Goal: Information Seeking & Learning: Learn about a topic

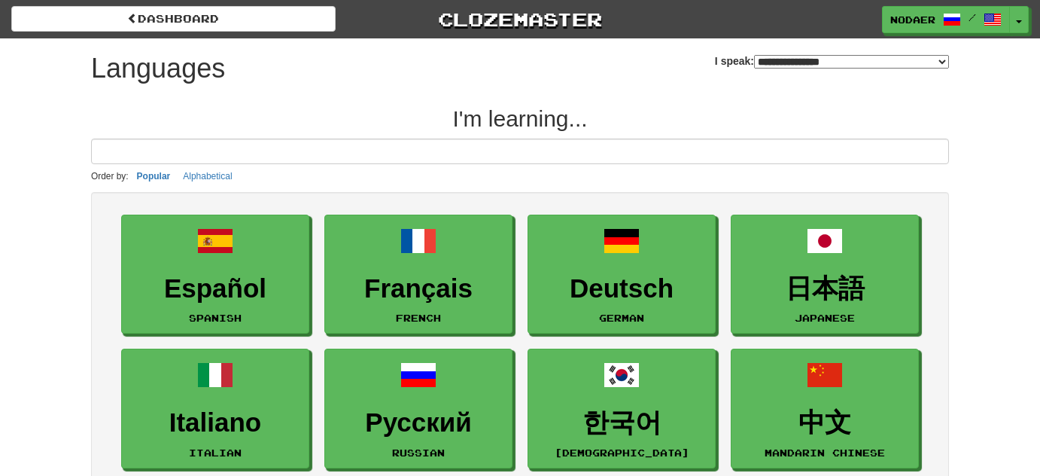
select select "*******"
click at [1027, 20] on button "Toggle Dropdown" at bounding box center [1020, 20] width 20 height 27
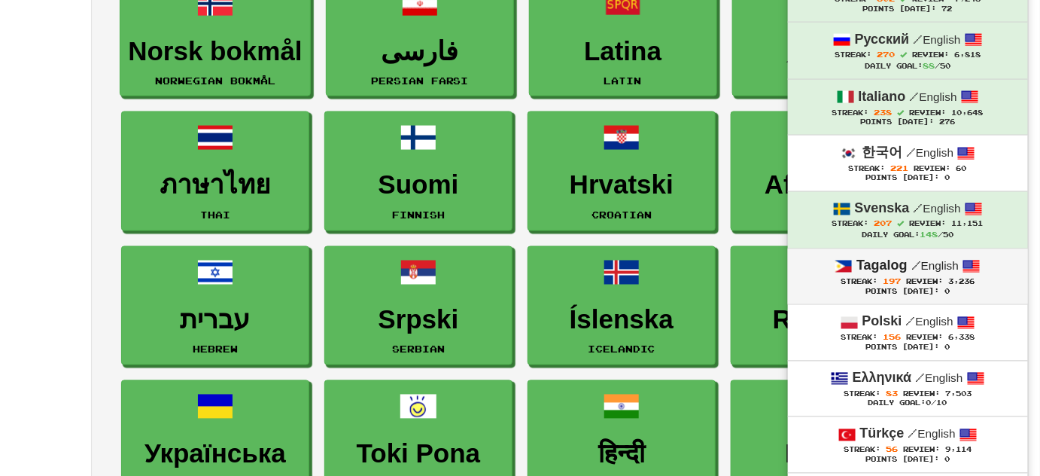
scroll to position [684, 0]
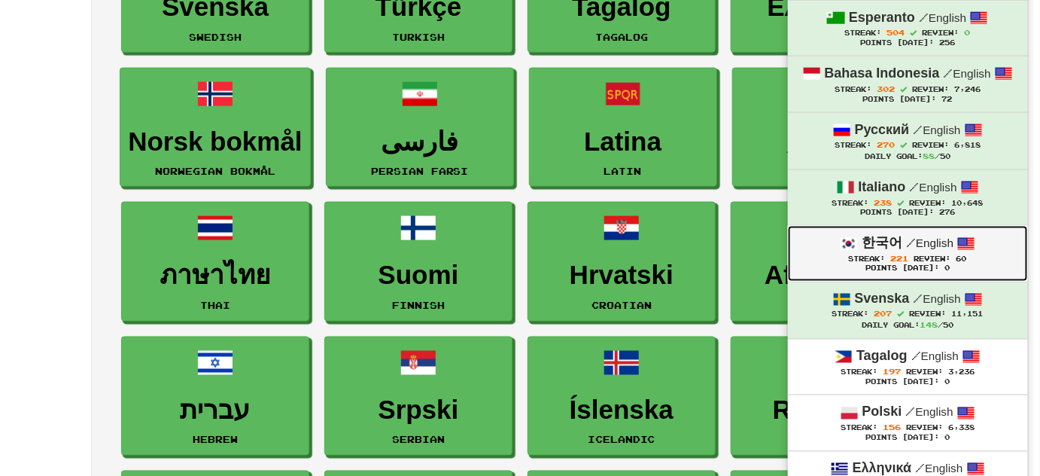
click at [880, 235] on strong "한국어" at bounding box center [882, 242] width 41 height 15
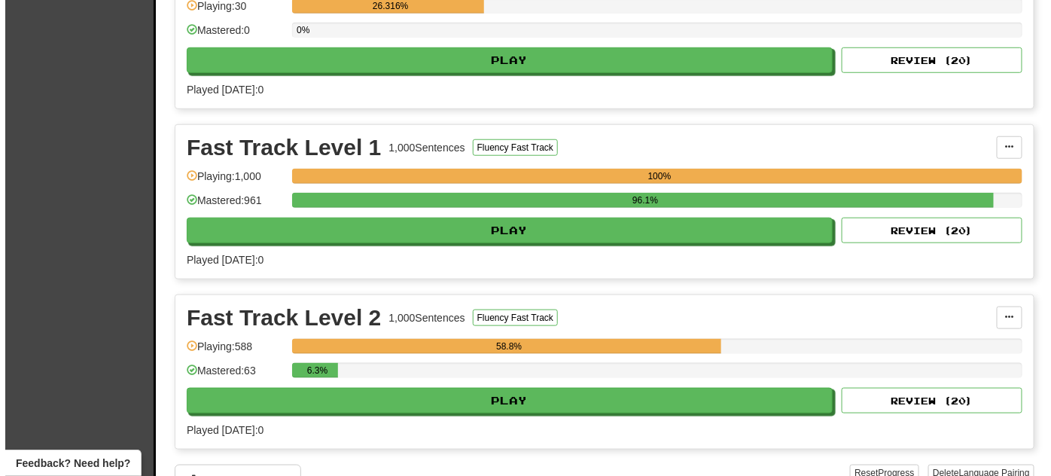
scroll to position [410, 0]
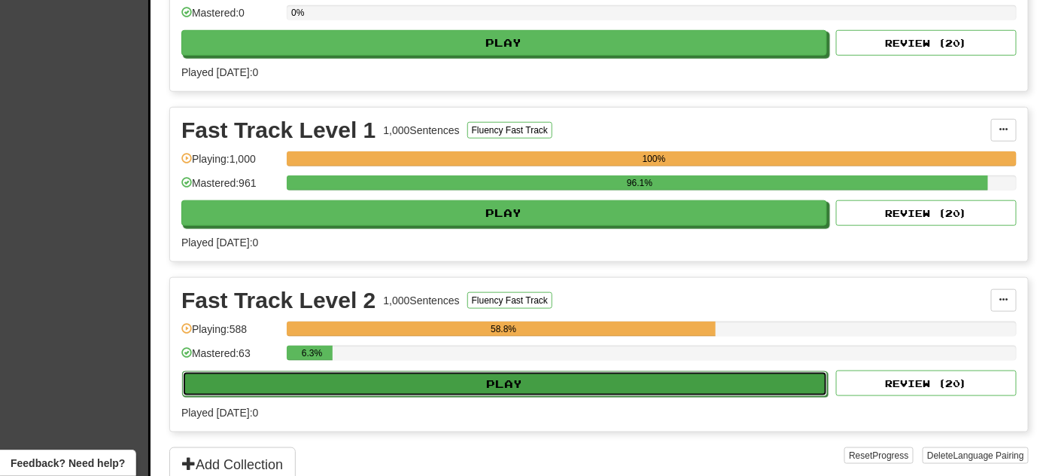
click at [547, 373] on button "Play" at bounding box center [505, 384] width 646 height 26
select select "**"
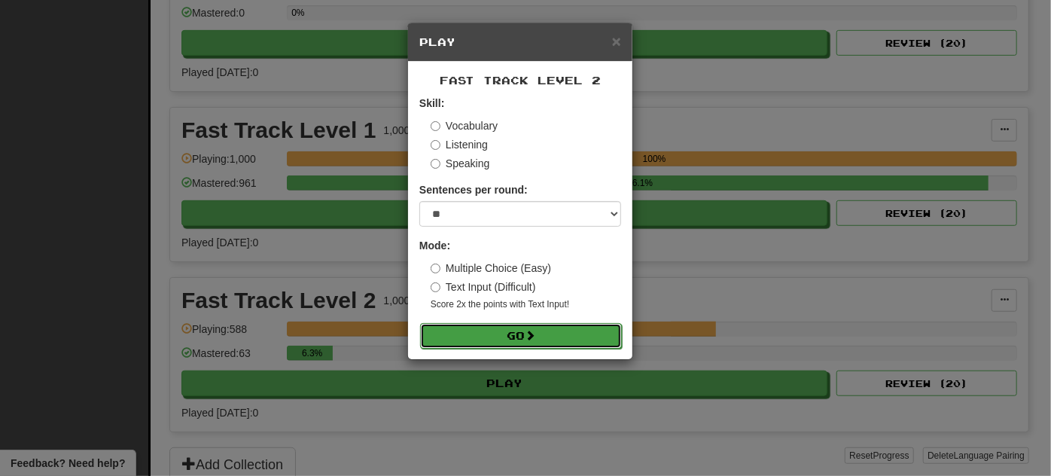
click at [525, 335] on button "Go" at bounding box center [521, 336] width 202 height 26
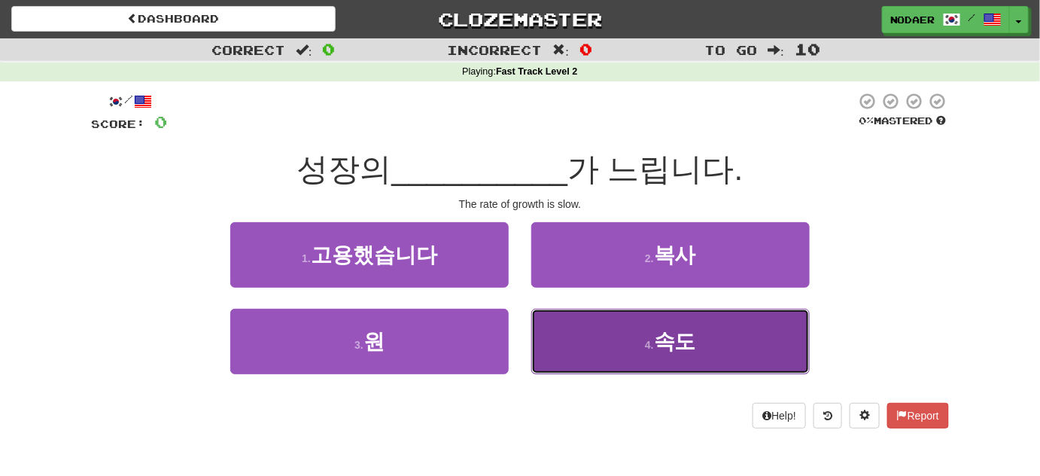
click at [668, 343] on span "속도" at bounding box center [675, 341] width 42 height 23
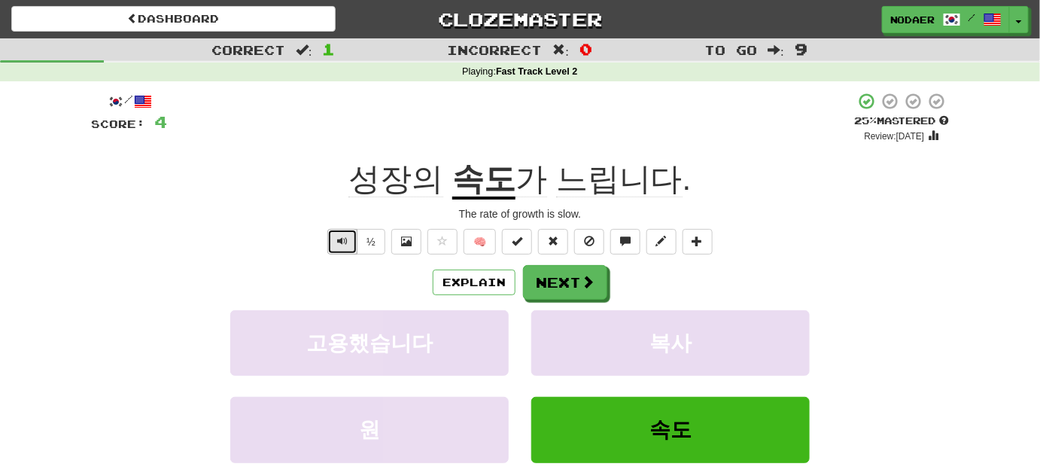
click at [345, 236] on span "Text-to-speech controls" at bounding box center [342, 241] width 11 height 11
click at [346, 236] on span "Text-to-speech controls" at bounding box center [342, 241] width 11 height 11
click at [348, 244] on span "Text-to-speech controls" at bounding box center [342, 241] width 11 height 11
click at [441, 239] on span at bounding box center [442, 241] width 11 height 11
click at [580, 274] on button "Next" at bounding box center [566, 283] width 84 height 35
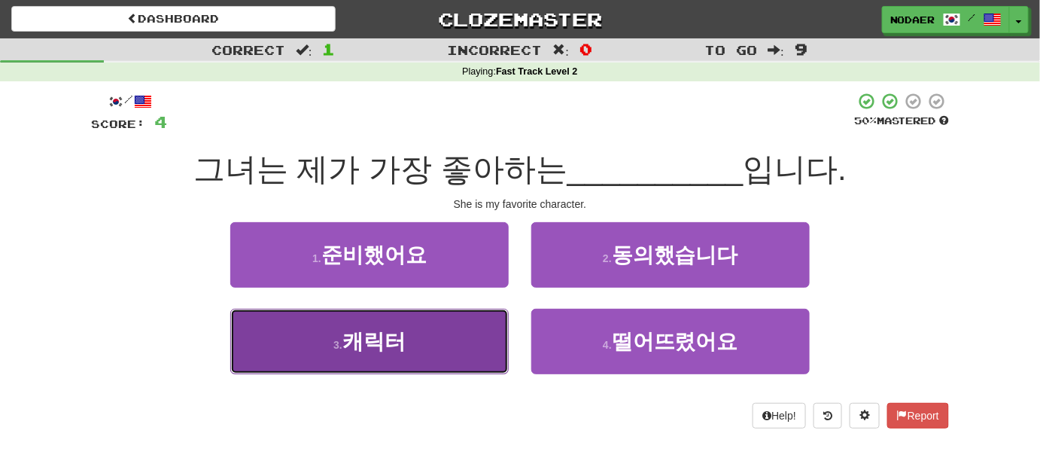
click at [374, 364] on button "3 . 캐릭터" at bounding box center [369, 341] width 279 height 65
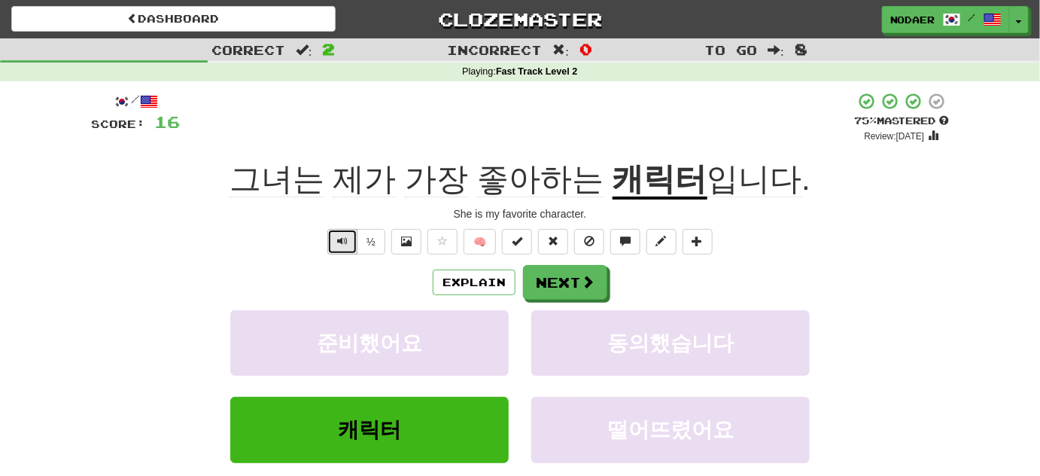
click at [341, 242] on span "Text-to-speech controls" at bounding box center [342, 241] width 11 height 11
click at [343, 240] on span "Text-to-speech controls" at bounding box center [342, 241] width 11 height 11
click at [571, 285] on button "Next" at bounding box center [566, 283] width 84 height 35
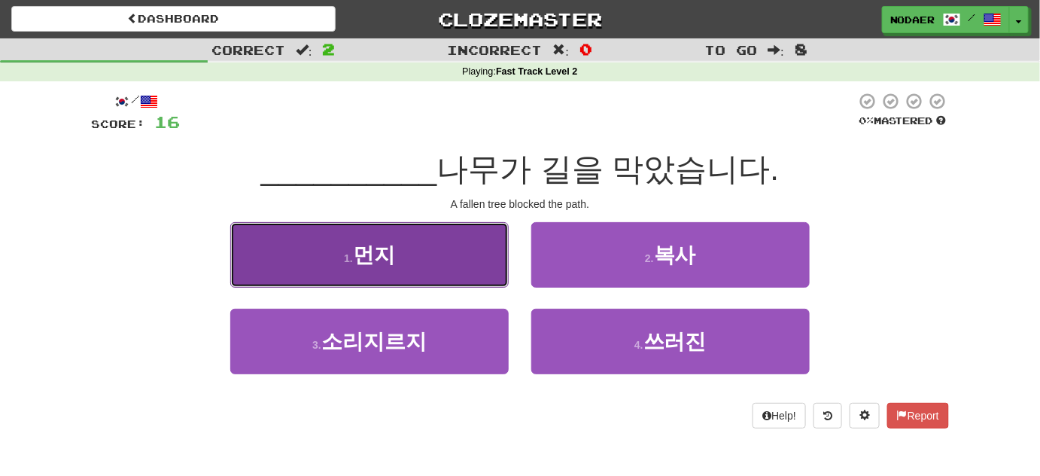
click at [415, 242] on button "1 . 먼지" at bounding box center [369, 254] width 279 height 65
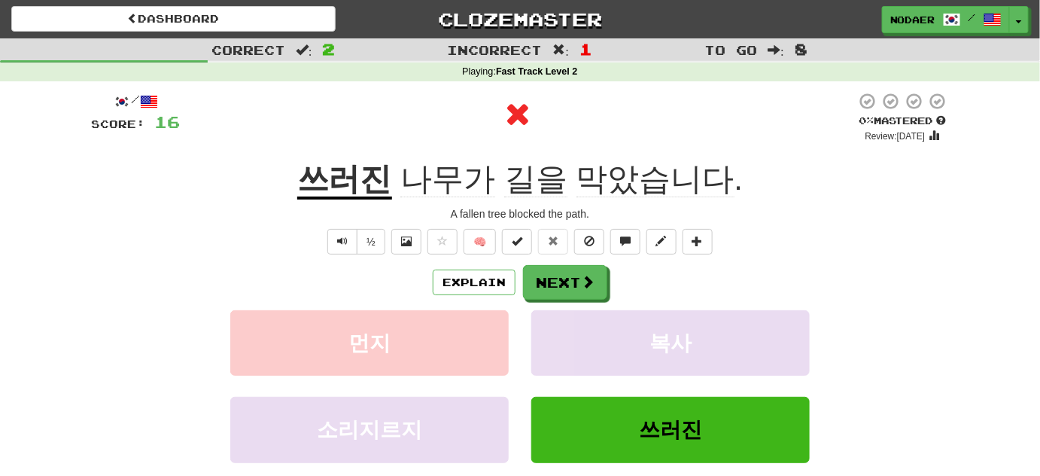
click at [355, 188] on u "쓰러진" at bounding box center [344, 180] width 95 height 38
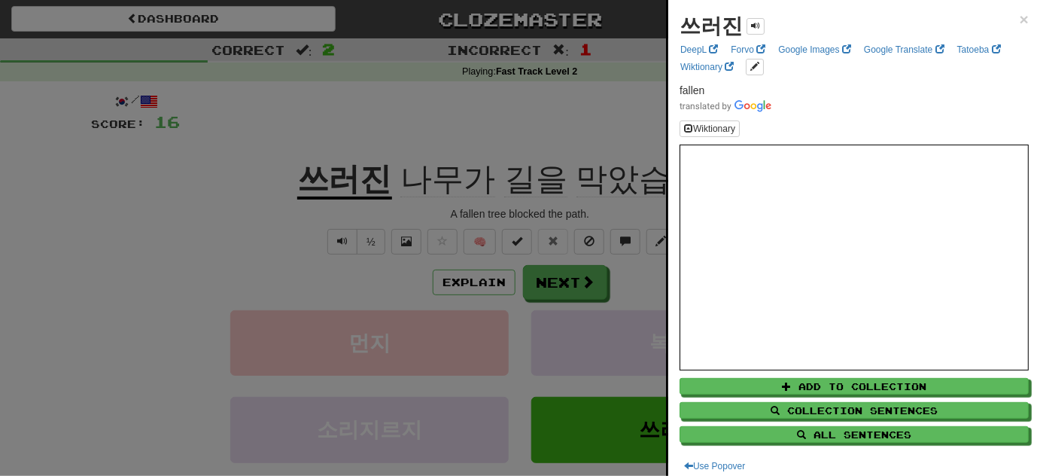
click at [377, 279] on div at bounding box center [520, 238] width 1040 height 476
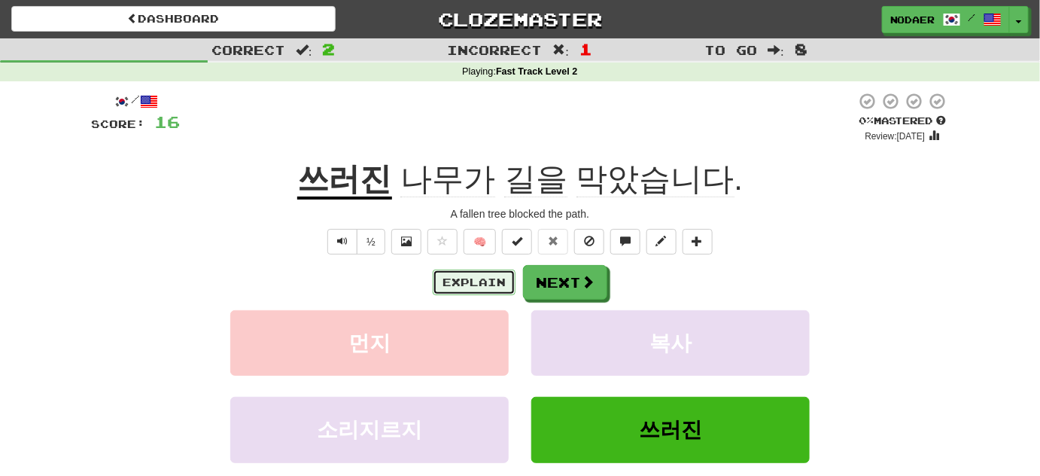
click at [480, 291] on button "Explain" at bounding box center [474, 283] width 83 height 26
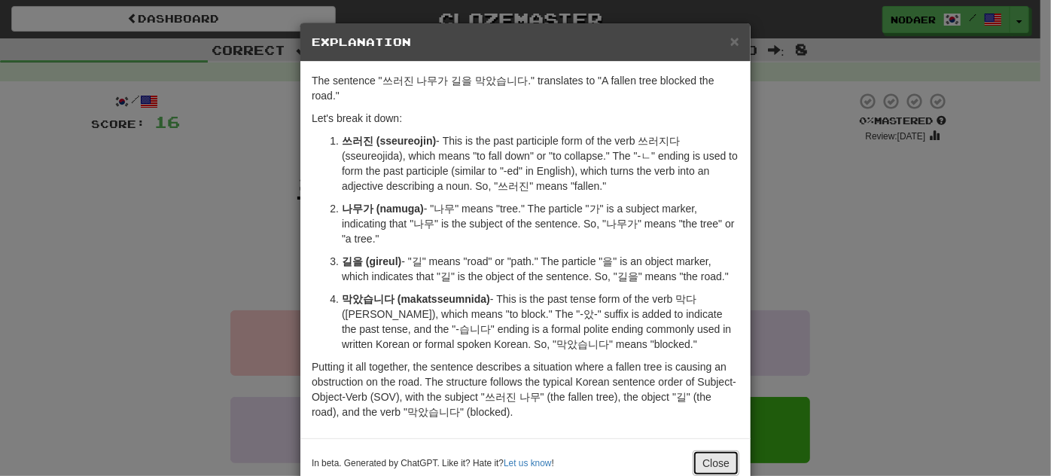
click at [712, 450] on button "Close" at bounding box center [716, 463] width 47 height 26
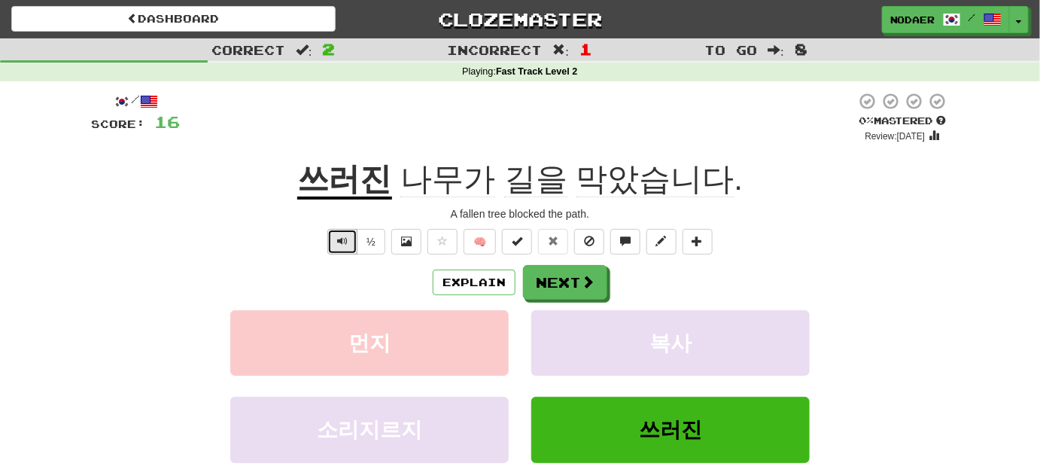
click at [345, 237] on span "Text-to-speech controls" at bounding box center [342, 241] width 11 height 11
click at [331, 242] on button "Text-to-speech controls" at bounding box center [342, 242] width 30 height 26
click at [335, 235] on button "Text-to-speech controls" at bounding box center [342, 242] width 30 height 26
click at [595, 288] on button "Next" at bounding box center [566, 283] width 84 height 35
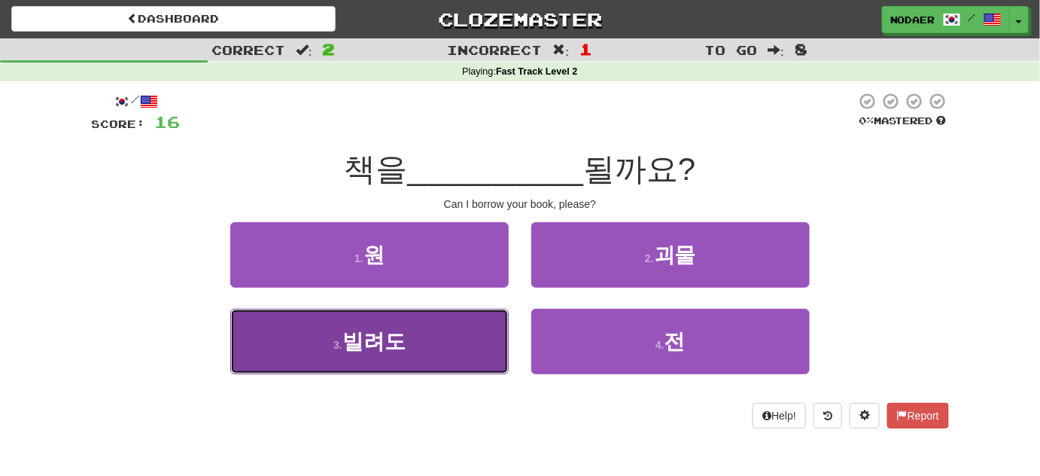
click at [429, 343] on button "3 . 빌려도" at bounding box center [369, 341] width 279 height 65
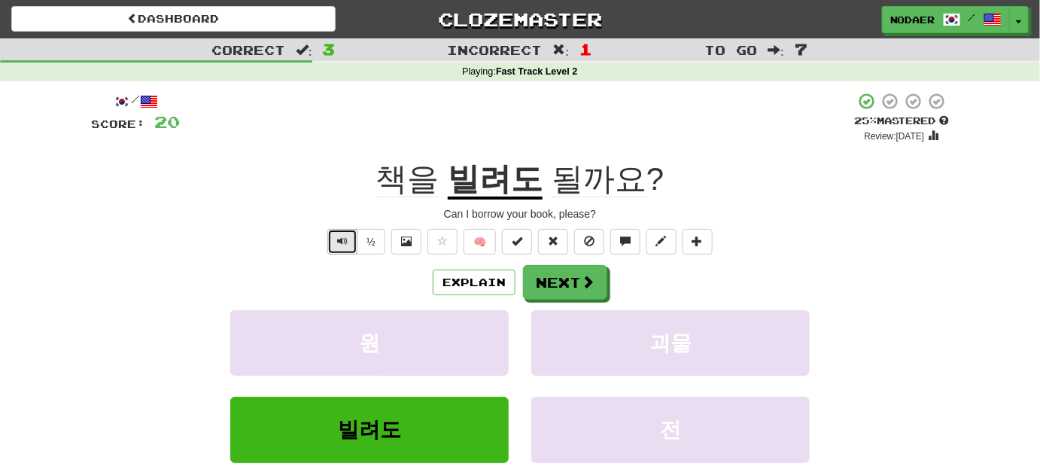
click at [345, 245] on span "Text-to-speech controls" at bounding box center [342, 241] width 11 height 11
click at [337, 235] on button "Text-to-speech controls" at bounding box center [342, 242] width 30 height 26
click at [449, 276] on button "Explain" at bounding box center [474, 283] width 83 height 26
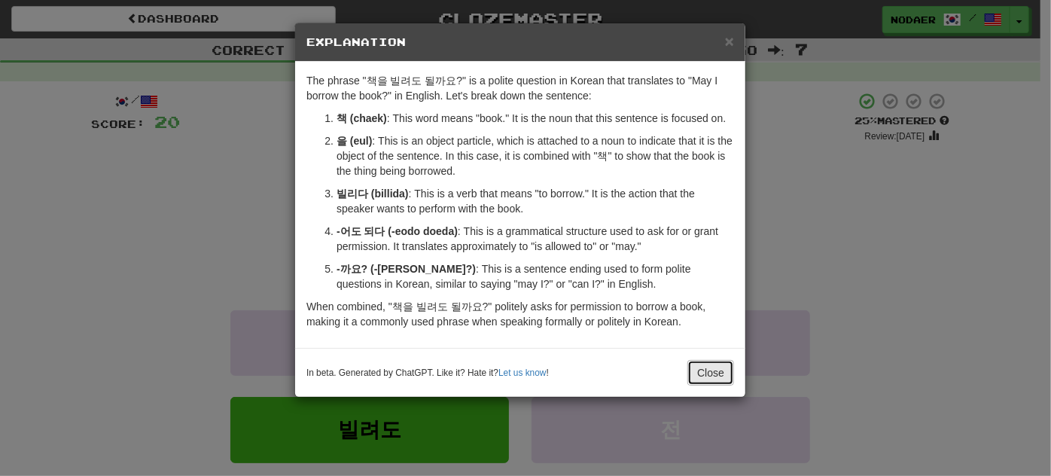
click at [712, 364] on button "Close" at bounding box center [710, 373] width 47 height 26
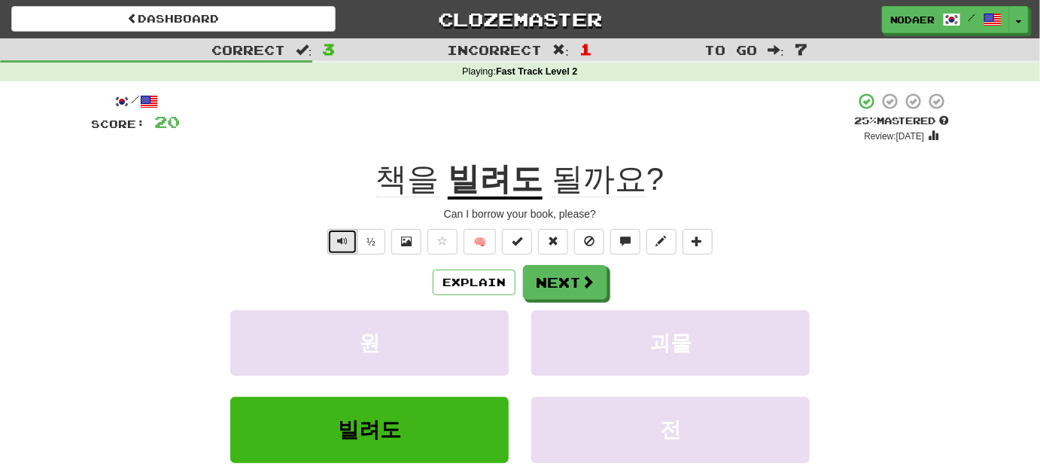
click at [347, 238] on span "Text-to-speech controls" at bounding box center [342, 241] width 11 height 11
click at [338, 240] on span "Text-to-speech controls" at bounding box center [342, 241] width 11 height 11
click at [446, 249] on button at bounding box center [443, 242] width 30 height 26
click at [574, 287] on button "Next" at bounding box center [566, 283] width 84 height 35
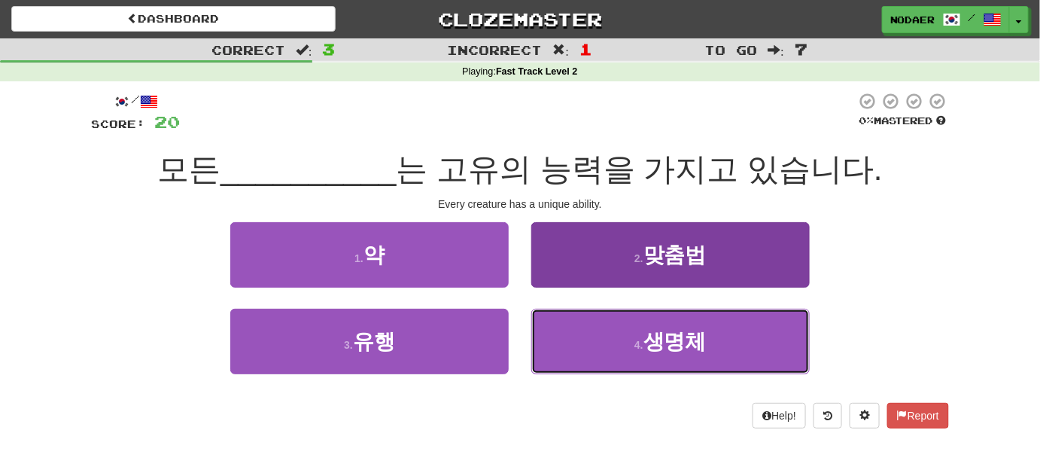
click at [702, 354] on button "4 . 생명체" at bounding box center [670, 341] width 279 height 65
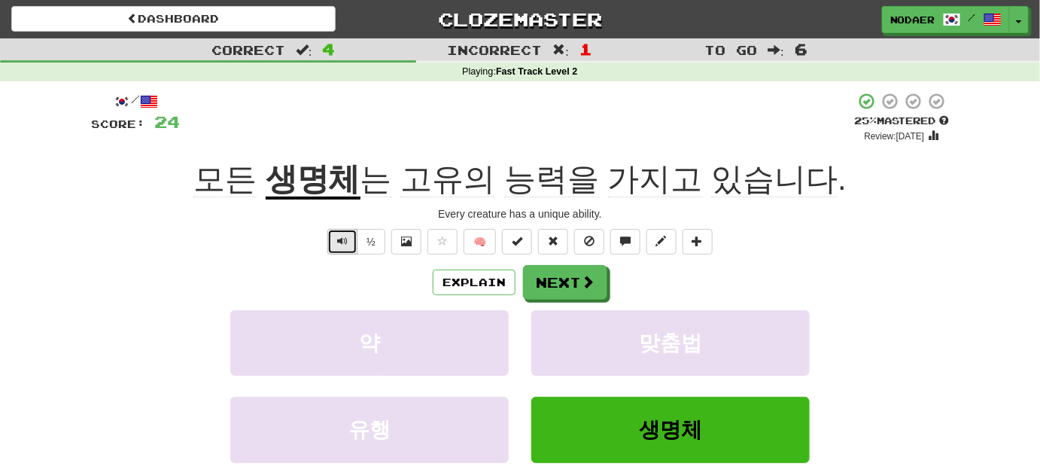
click at [340, 240] on span "Text-to-speech controls" at bounding box center [342, 241] width 11 height 11
click at [335, 230] on button "Text-to-speech controls" at bounding box center [342, 242] width 30 height 26
click at [340, 240] on span "Text-to-speech controls" at bounding box center [342, 241] width 11 height 11
click at [341, 248] on button "Text-to-speech controls" at bounding box center [342, 242] width 30 height 26
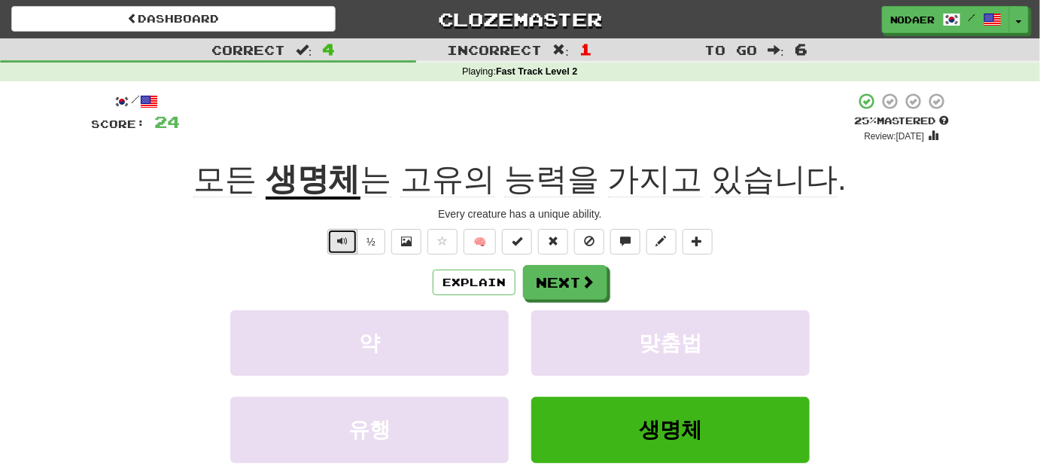
click at [333, 242] on button "Text-to-speech controls" at bounding box center [342, 242] width 30 height 26
click at [546, 279] on button "Next" at bounding box center [566, 283] width 84 height 35
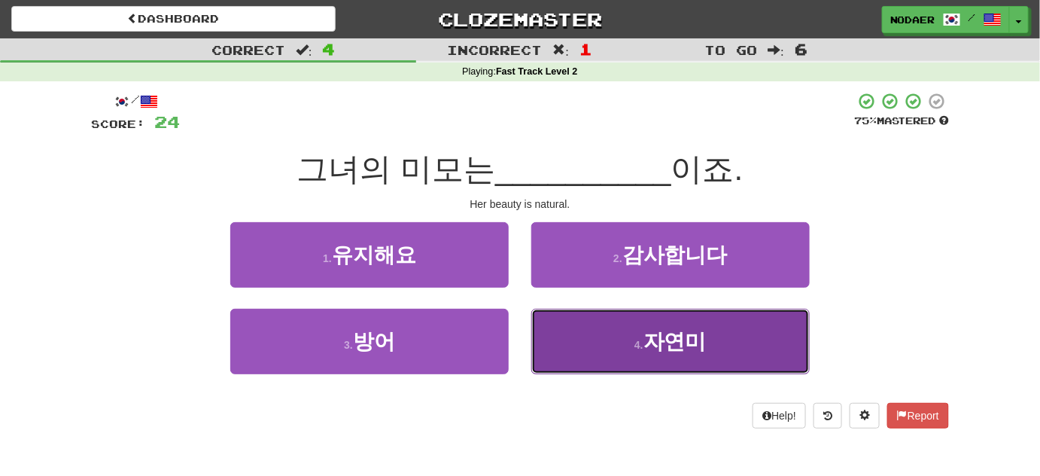
click at [662, 349] on span "자연미" at bounding box center [675, 341] width 63 height 23
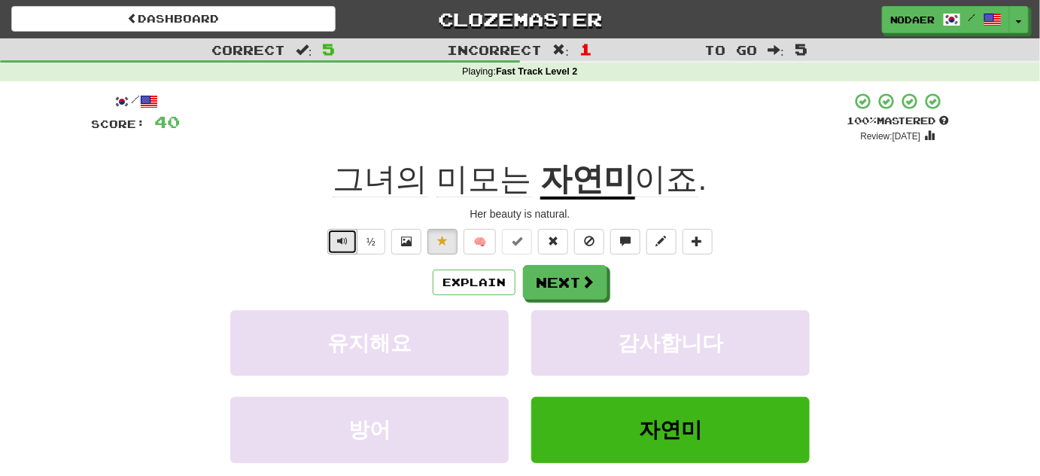
click at [347, 239] on span "Text-to-speech controls" at bounding box center [342, 241] width 11 height 11
click at [343, 245] on span "Text-to-speech controls" at bounding box center [342, 241] width 11 height 11
click at [596, 196] on u "자연미" at bounding box center [588, 180] width 95 height 38
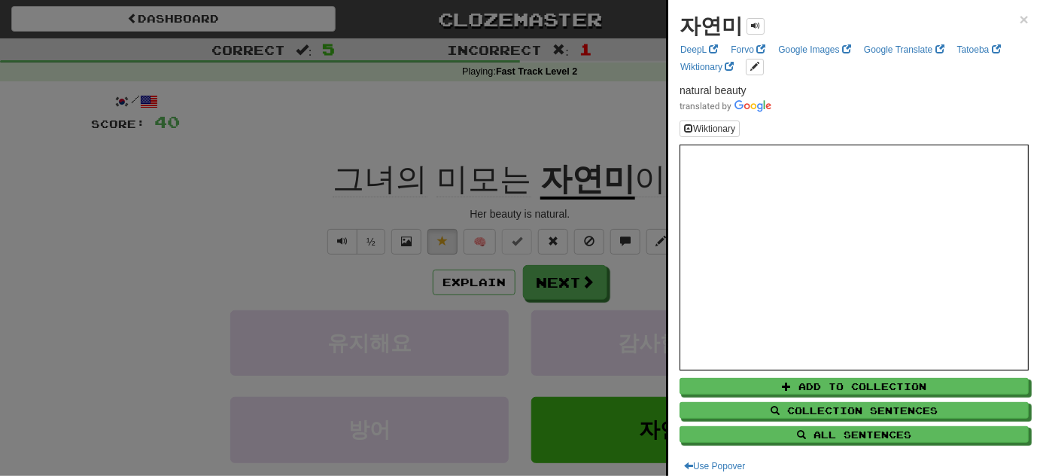
click at [602, 105] on div at bounding box center [520, 238] width 1040 height 476
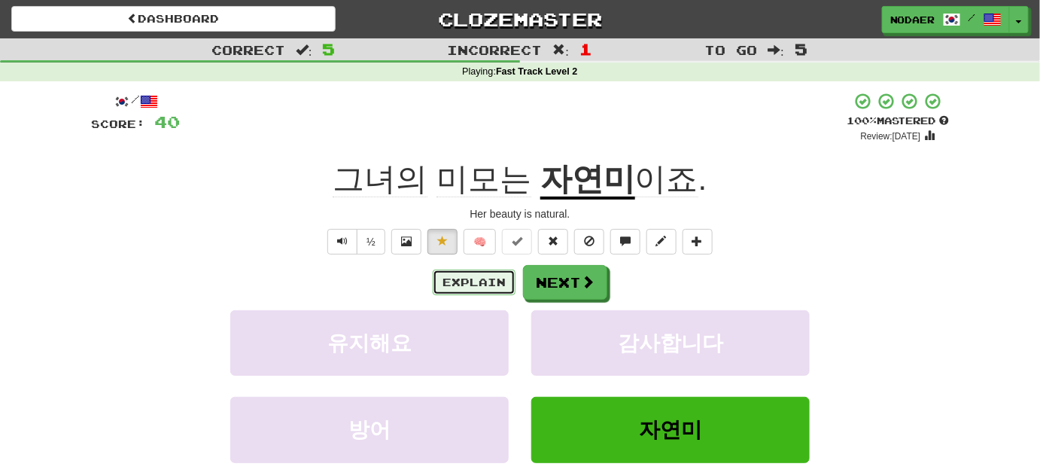
click at [494, 276] on button "Explain" at bounding box center [474, 283] width 83 height 26
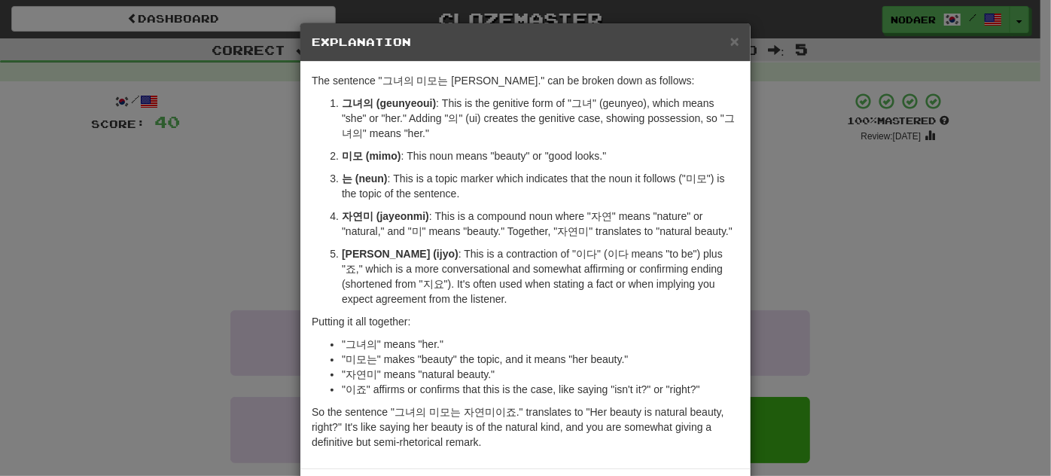
click at [735, 37] on div "× Explanation" at bounding box center [525, 42] width 450 height 38
click at [735, 35] on div "× Explanation" at bounding box center [525, 42] width 450 height 38
click at [732, 38] on span "×" at bounding box center [734, 40] width 9 height 17
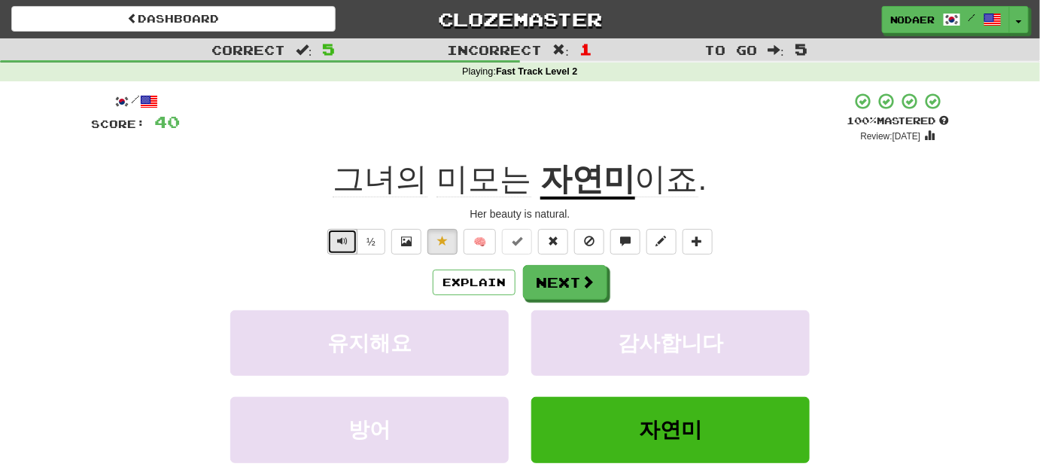
click at [352, 238] on button "Text-to-speech controls" at bounding box center [342, 242] width 30 height 26
click at [348, 244] on span "Text-to-speech controls" at bounding box center [342, 241] width 11 height 11
click at [577, 284] on button "Next" at bounding box center [566, 283] width 84 height 35
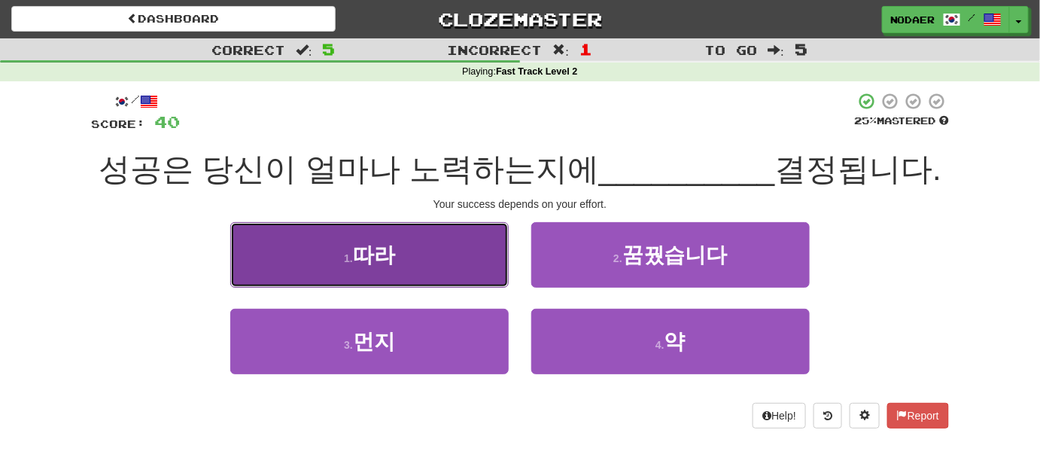
click at [471, 247] on button "1 . 따라" at bounding box center [369, 254] width 279 height 65
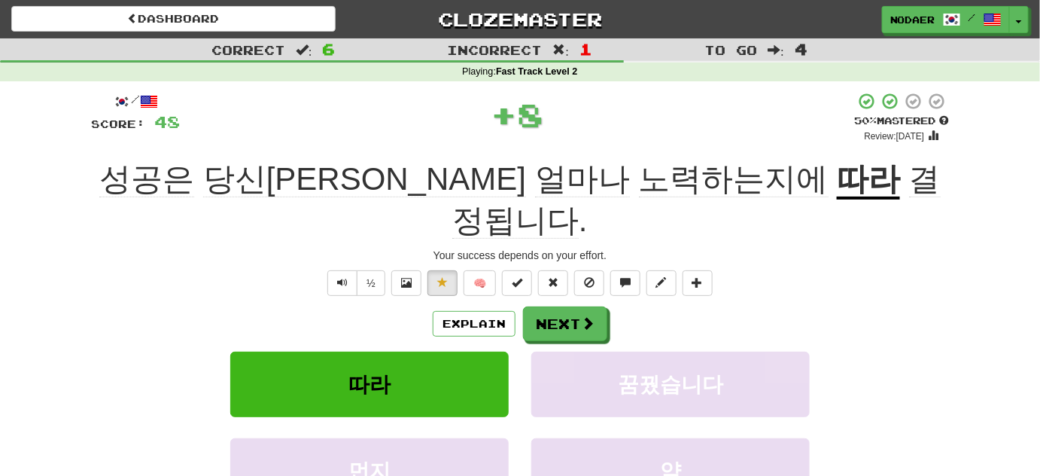
click at [837, 172] on u "따라" at bounding box center [868, 180] width 63 height 38
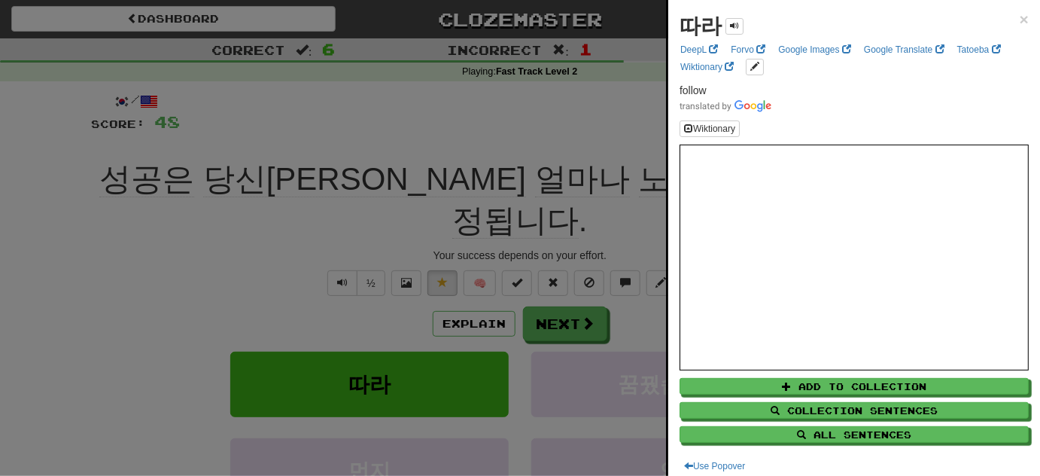
drag, startPoint x: 194, startPoint y: 312, endPoint x: 294, endPoint y: 248, distance: 118.6
click at [199, 310] on div at bounding box center [520, 238] width 1040 height 476
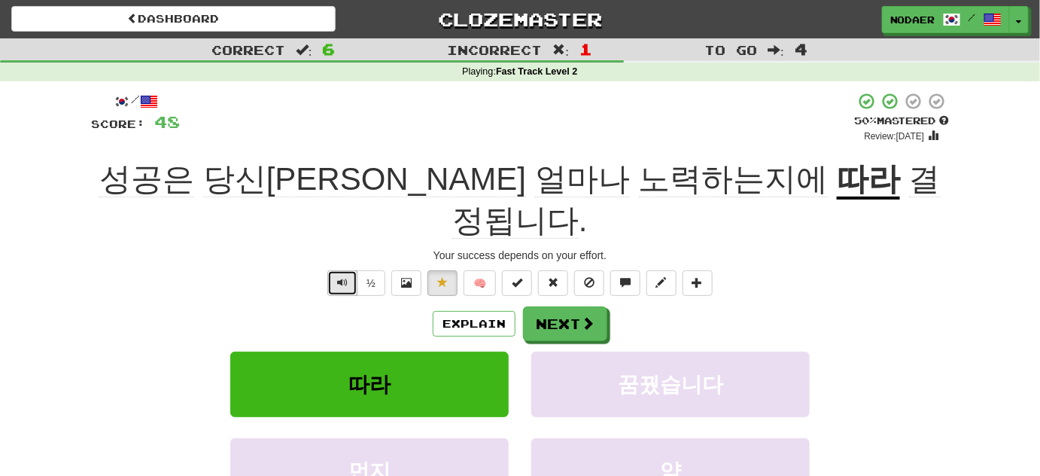
click at [331, 270] on button "Text-to-speech controls" at bounding box center [342, 283] width 30 height 26
click at [346, 277] on span "Text-to-speech controls" at bounding box center [342, 282] width 11 height 11
click at [346, 270] on button "Text-to-speech controls" at bounding box center [342, 283] width 30 height 26
click at [351, 270] on button "Text-to-speech controls" at bounding box center [342, 283] width 30 height 26
click at [489, 306] on div "Explain Next" at bounding box center [520, 323] width 858 height 35
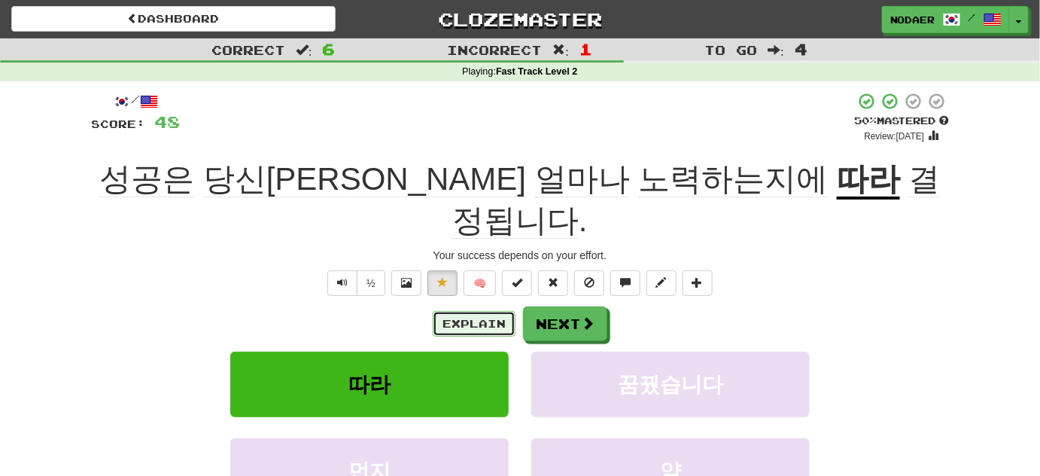
click at [494, 311] on button "Explain" at bounding box center [474, 324] width 83 height 26
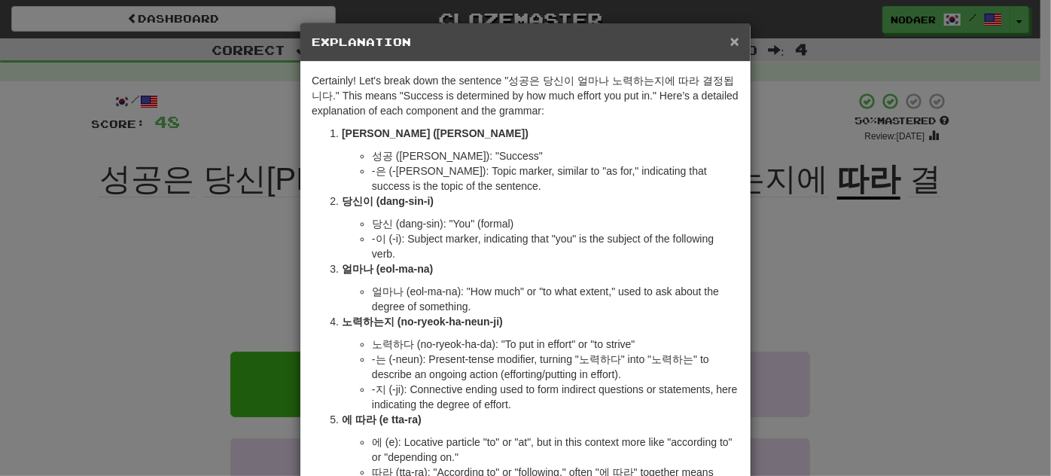
click at [732, 42] on span "×" at bounding box center [734, 40] width 9 height 17
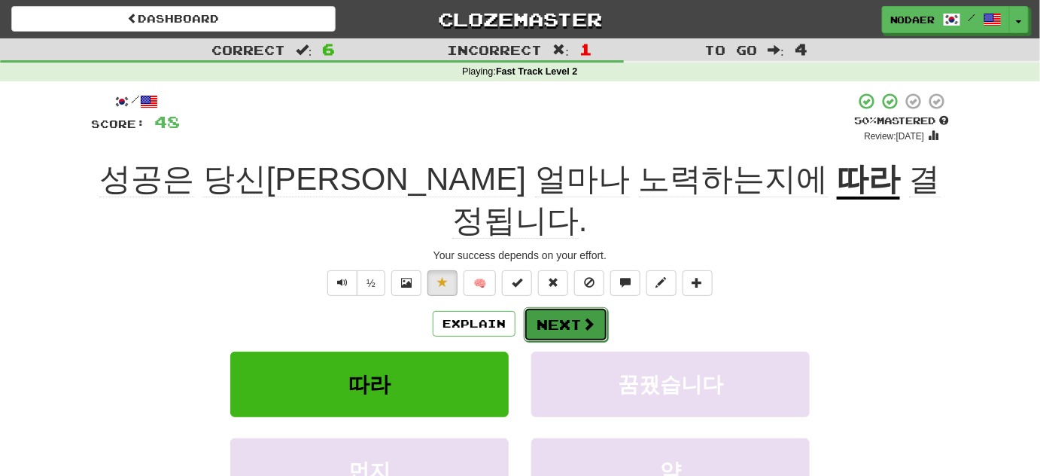
click at [553, 307] on button "Next" at bounding box center [566, 324] width 84 height 35
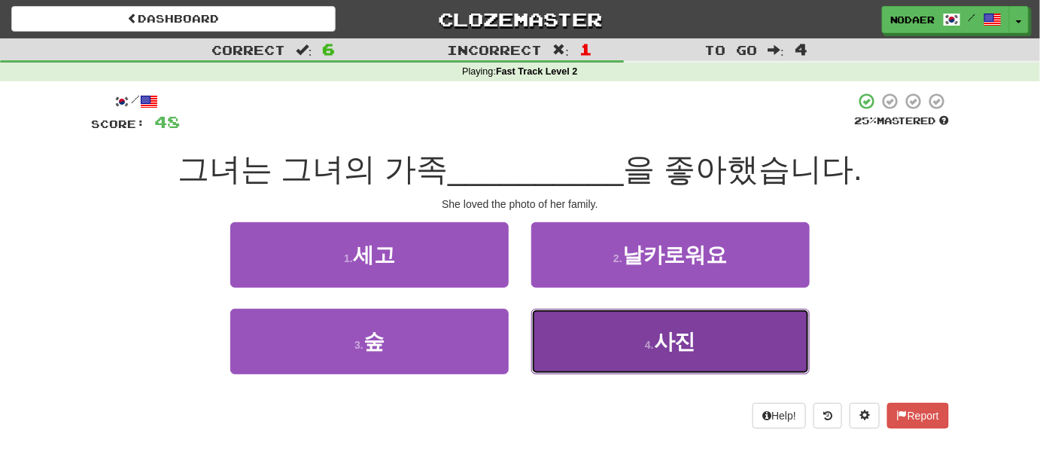
click at [684, 346] on span "사진" at bounding box center [675, 341] width 42 height 23
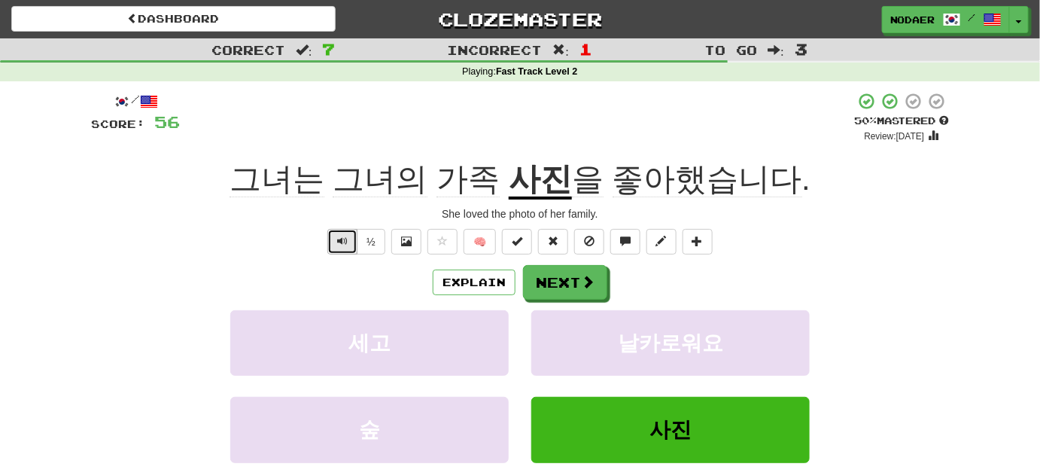
click at [350, 243] on button "Text-to-speech controls" at bounding box center [342, 242] width 30 height 26
click at [568, 275] on button "Next" at bounding box center [566, 283] width 84 height 35
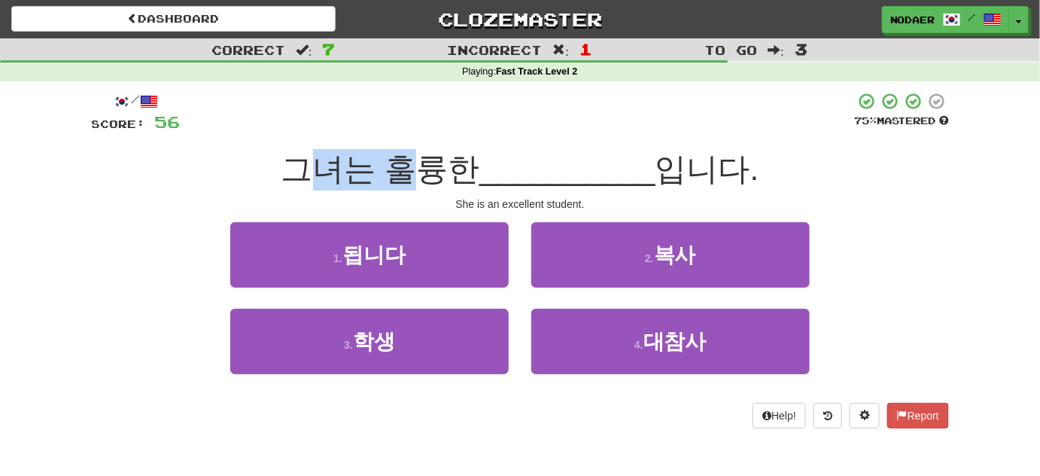
drag, startPoint x: 323, startPoint y: 182, endPoint x: 421, endPoint y: 172, distance: 98.4
click at [421, 172] on span "그녀는 훌륭한" at bounding box center [381, 168] width 199 height 35
click at [457, 179] on span "그녀는 훌륭한" at bounding box center [381, 168] width 199 height 35
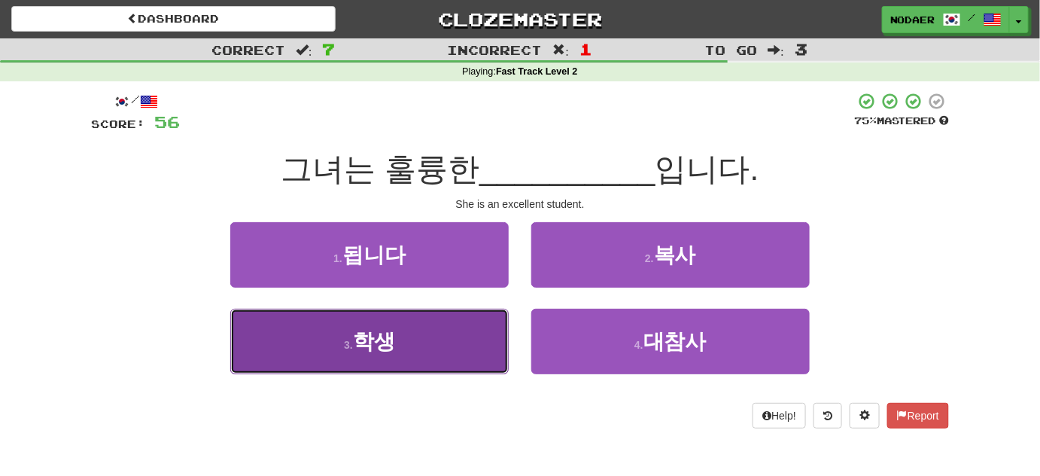
click at [399, 342] on button "3 . 학생" at bounding box center [369, 341] width 279 height 65
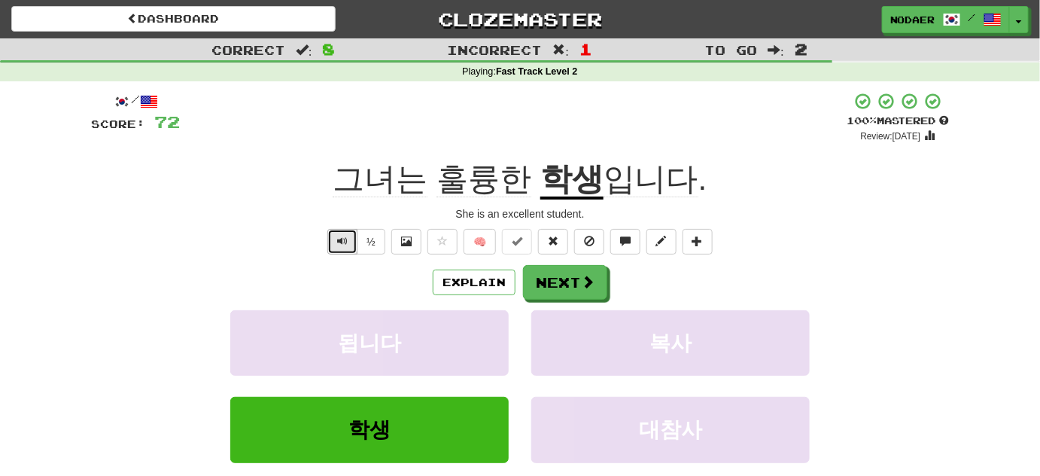
click at [340, 240] on span "Text-to-speech controls" at bounding box center [342, 241] width 11 height 11
click at [346, 243] on span "Text-to-speech controls" at bounding box center [342, 241] width 11 height 11
click at [341, 248] on button "Text-to-speech controls" at bounding box center [342, 242] width 30 height 26
click at [344, 248] on button "Text-to-speech controls" at bounding box center [342, 242] width 30 height 26
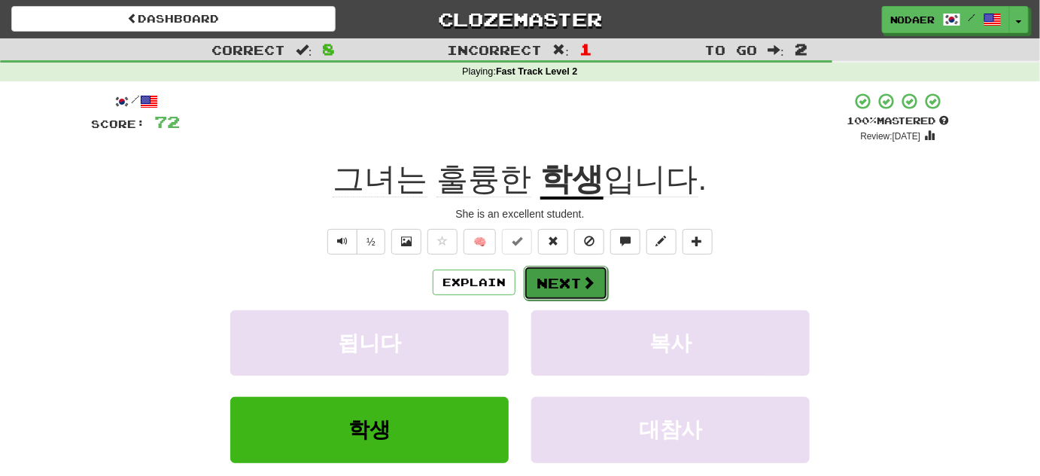
click at [599, 285] on button "Next" at bounding box center [566, 283] width 84 height 35
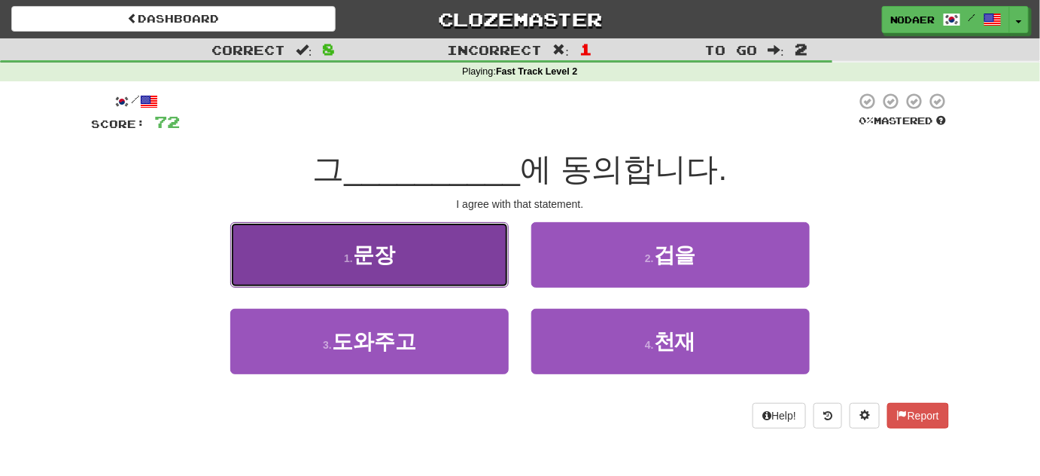
click at [434, 270] on button "1 . 문장" at bounding box center [369, 254] width 279 height 65
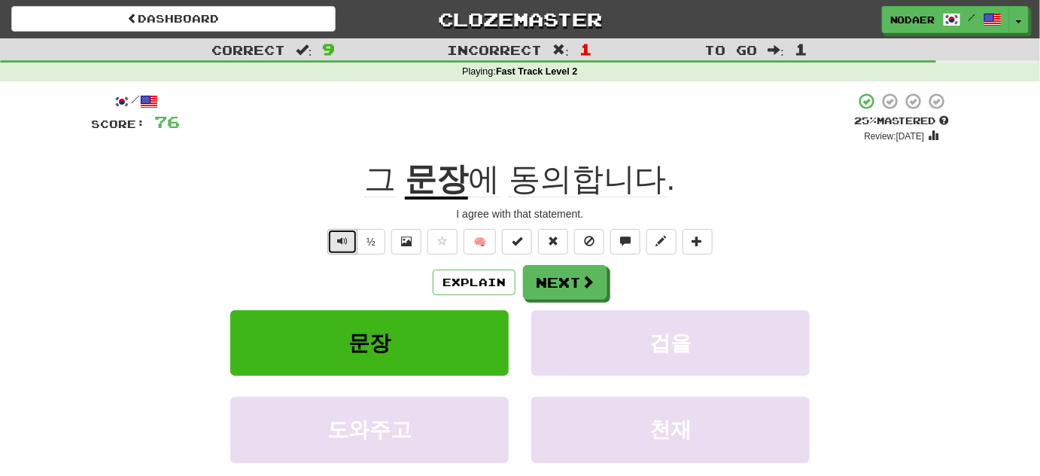
click at [352, 234] on button "Text-to-speech controls" at bounding box center [342, 242] width 30 height 26
click at [535, 180] on span "동의합니다" at bounding box center [588, 179] width 158 height 36
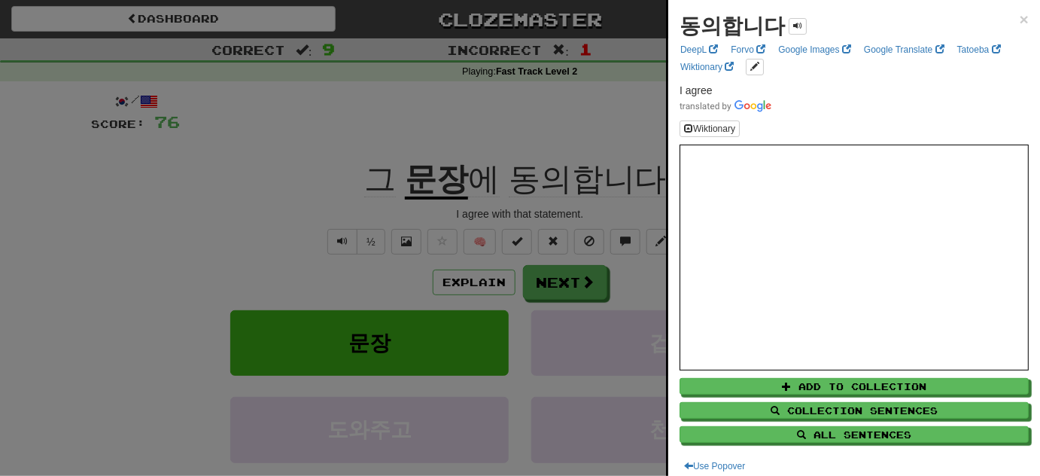
click at [345, 250] on div at bounding box center [520, 238] width 1040 height 476
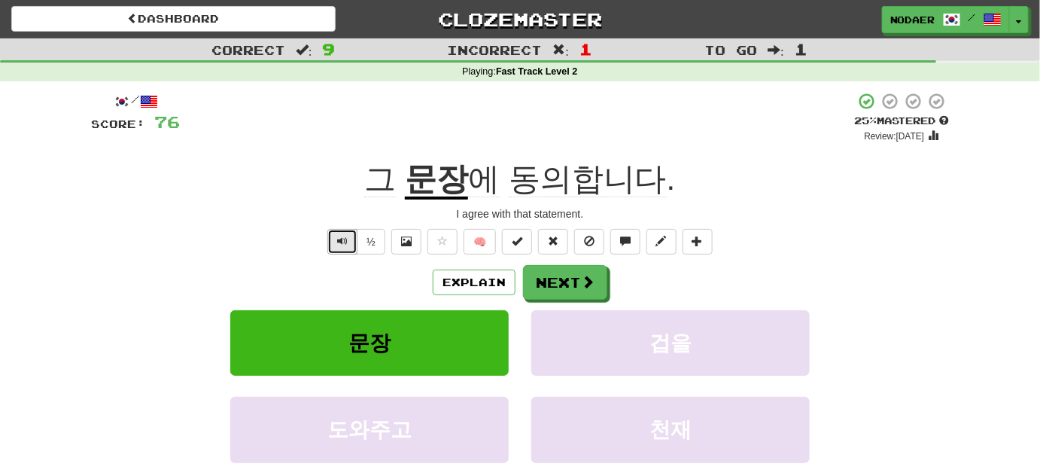
click at [343, 244] on span "Text-to-speech controls" at bounding box center [342, 241] width 11 height 11
click at [343, 245] on span "Text-to-speech controls" at bounding box center [342, 241] width 11 height 11
click at [343, 246] on span "Text-to-speech controls" at bounding box center [342, 241] width 11 height 11
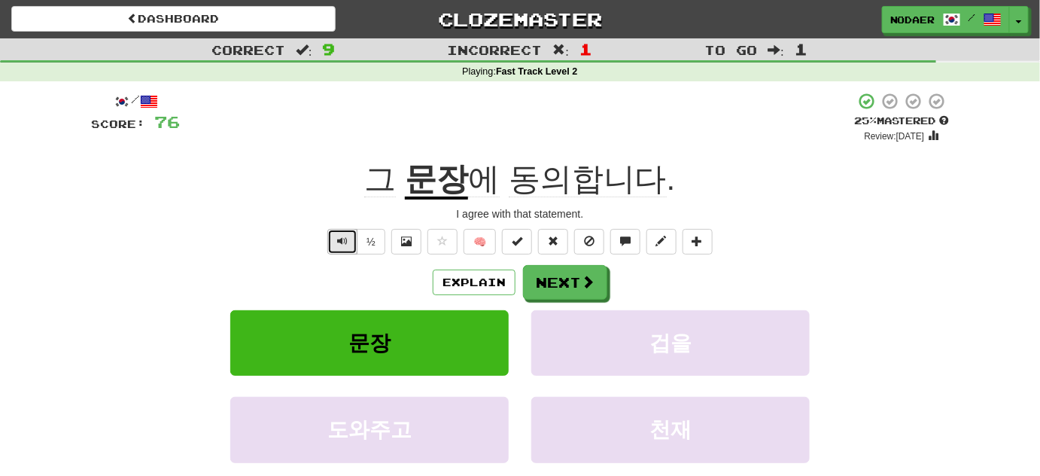
click at [343, 246] on span "Text-to-speech controls" at bounding box center [342, 241] width 11 height 11
click at [343, 248] on button "Text-to-speech controls" at bounding box center [342, 242] width 30 height 26
click at [449, 189] on u "문장" at bounding box center [436, 180] width 63 height 38
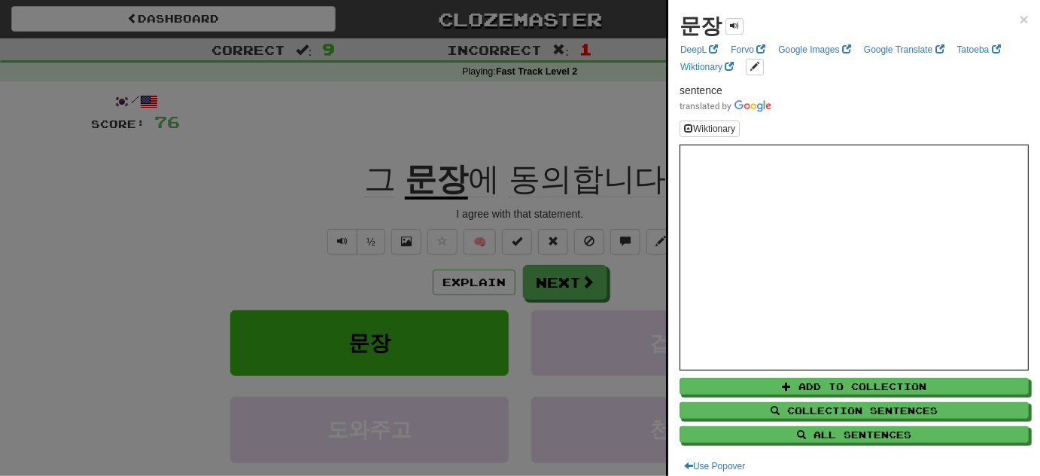
click at [320, 207] on div at bounding box center [520, 238] width 1040 height 476
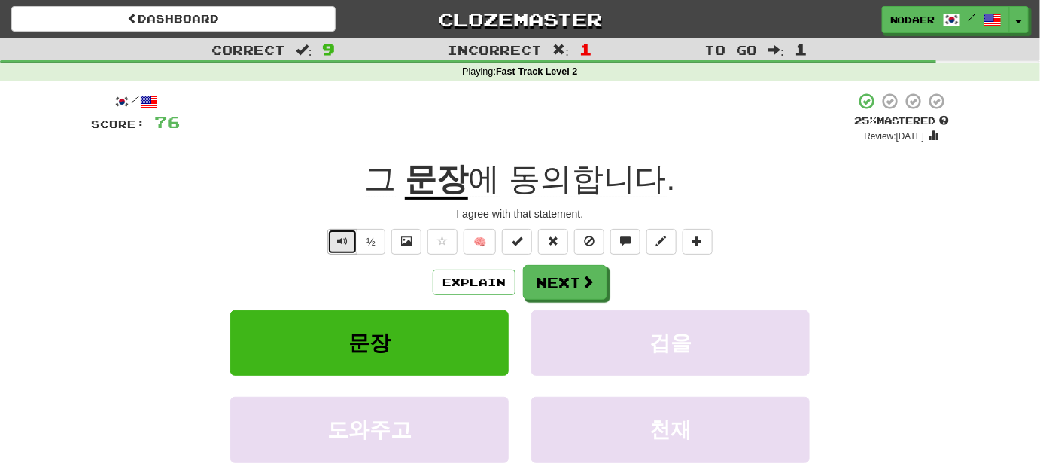
click at [329, 243] on button "Text-to-speech controls" at bounding box center [342, 242] width 30 height 26
click at [332, 248] on button "Text-to-speech controls" at bounding box center [342, 242] width 30 height 26
click at [345, 243] on span "Text-to-speech controls" at bounding box center [342, 241] width 11 height 11
click at [441, 238] on span at bounding box center [442, 241] width 11 height 11
click at [577, 282] on button "Next" at bounding box center [566, 283] width 84 height 35
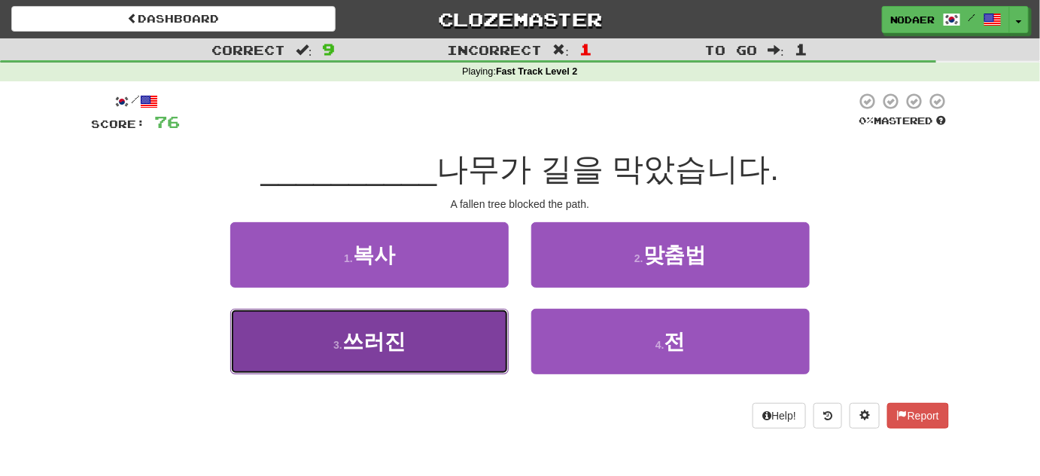
click at [469, 352] on button "3 . 쓰러진" at bounding box center [369, 341] width 279 height 65
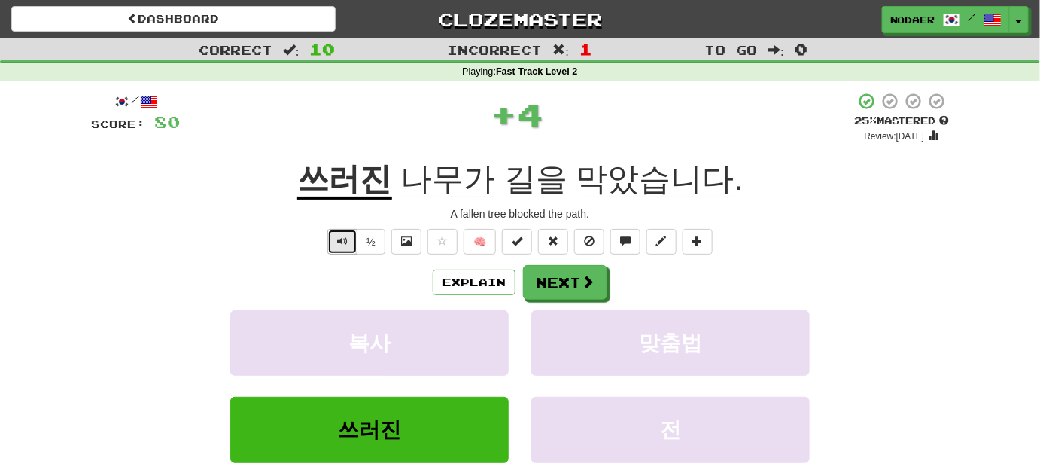
click at [351, 238] on button "Text-to-speech controls" at bounding box center [342, 242] width 30 height 26
click at [343, 246] on button "Text-to-speech controls" at bounding box center [342, 242] width 30 height 26
click at [339, 239] on span "Text-to-speech controls" at bounding box center [342, 241] width 11 height 11
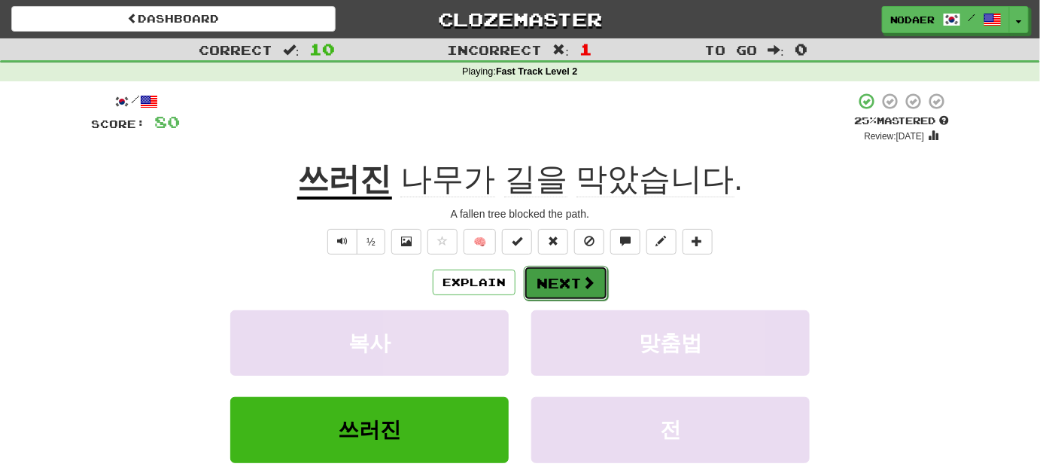
click at [561, 293] on button "Next" at bounding box center [566, 283] width 84 height 35
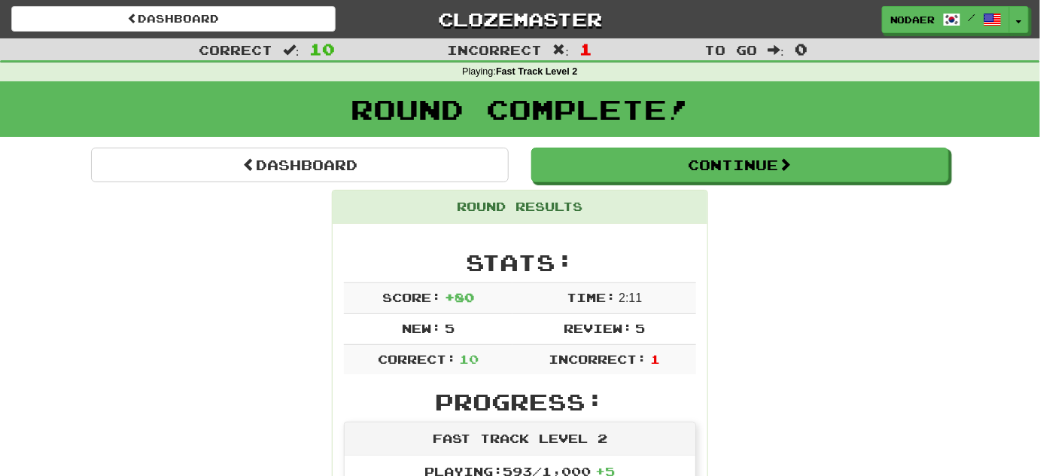
click at [1032, 17] on div "nodaer / Toggle Dropdown Dashboard Leaderboard Activity Feed Notifications 5 Pr…" at bounding box center [866, 19] width 347 height 27
click at [1028, 17] on button "Toggle Dropdown" at bounding box center [1020, 20] width 20 height 27
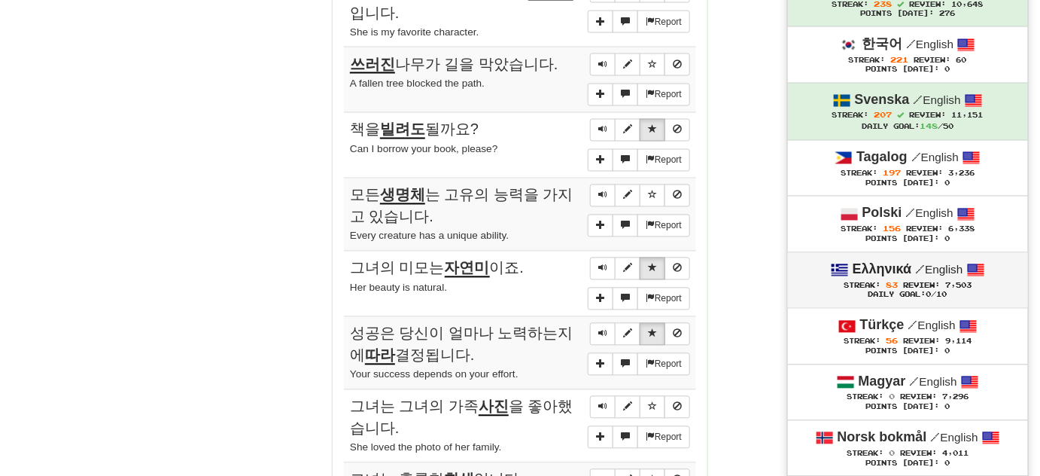
scroll to position [889, 0]
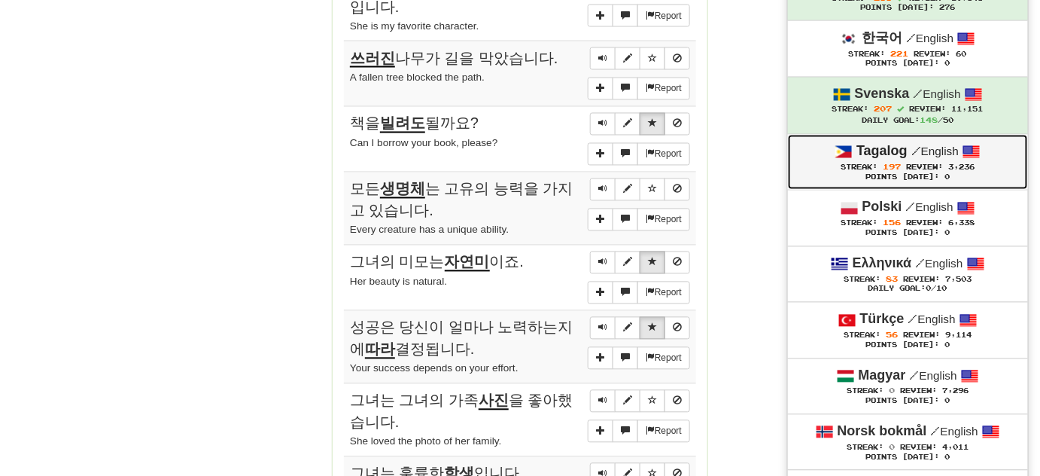
click at [941, 175] on div "Points [DATE]: 0" at bounding box center [908, 178] width 210 height 10
